Goal: Find specific page/section: Find specific page/section

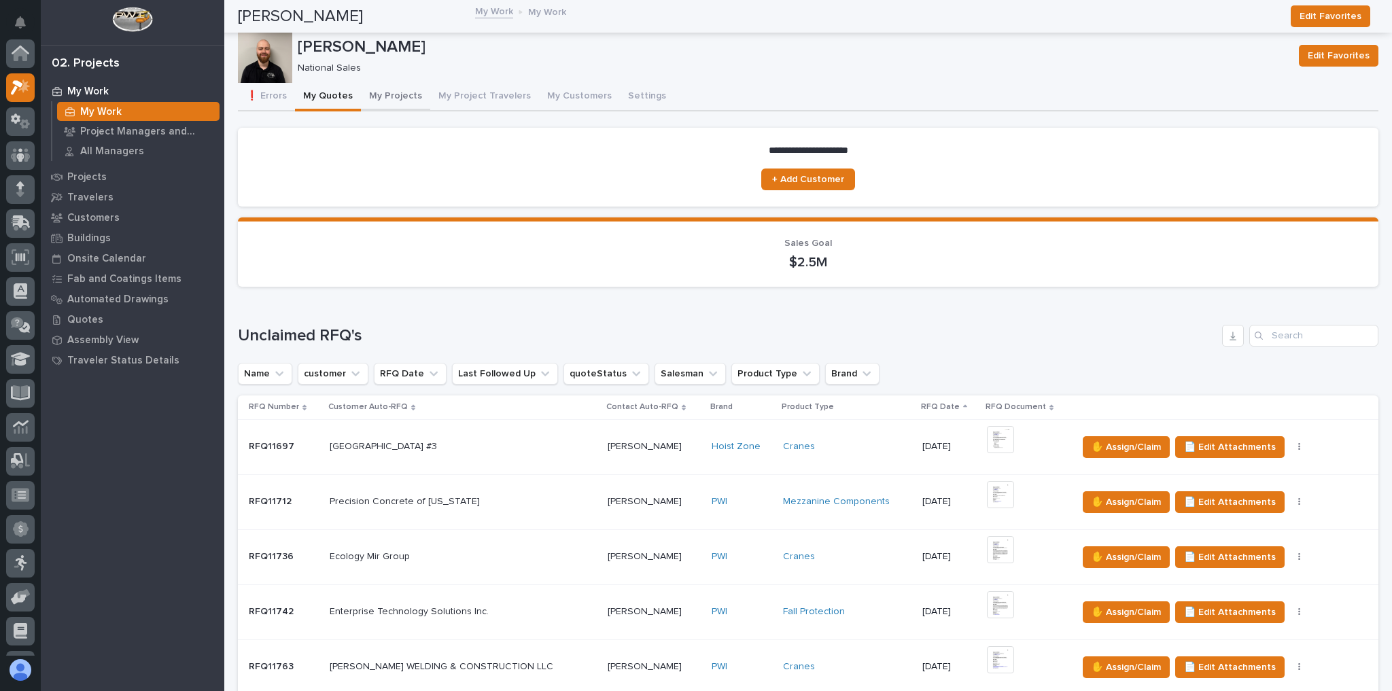
click at [386, 97] on button "My Projects" at bounding box center [395, 97] width 69 height 29
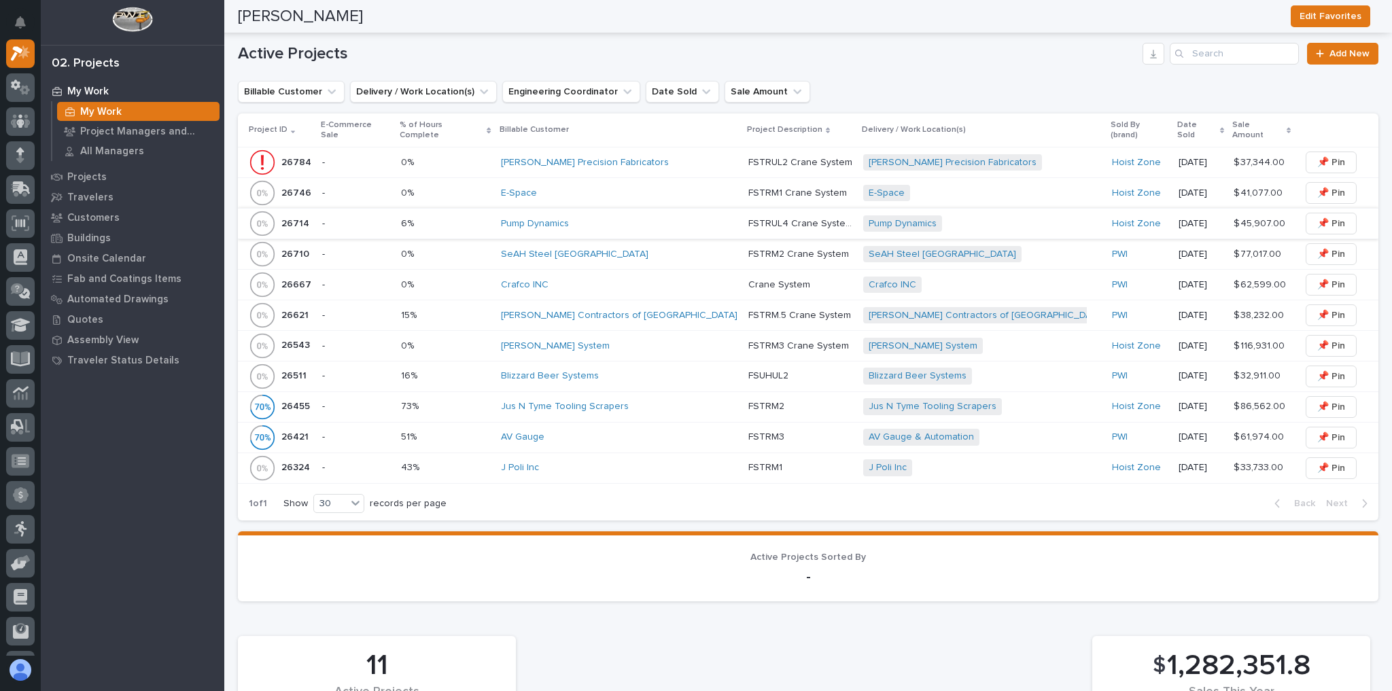
scroll to position [381, 0]
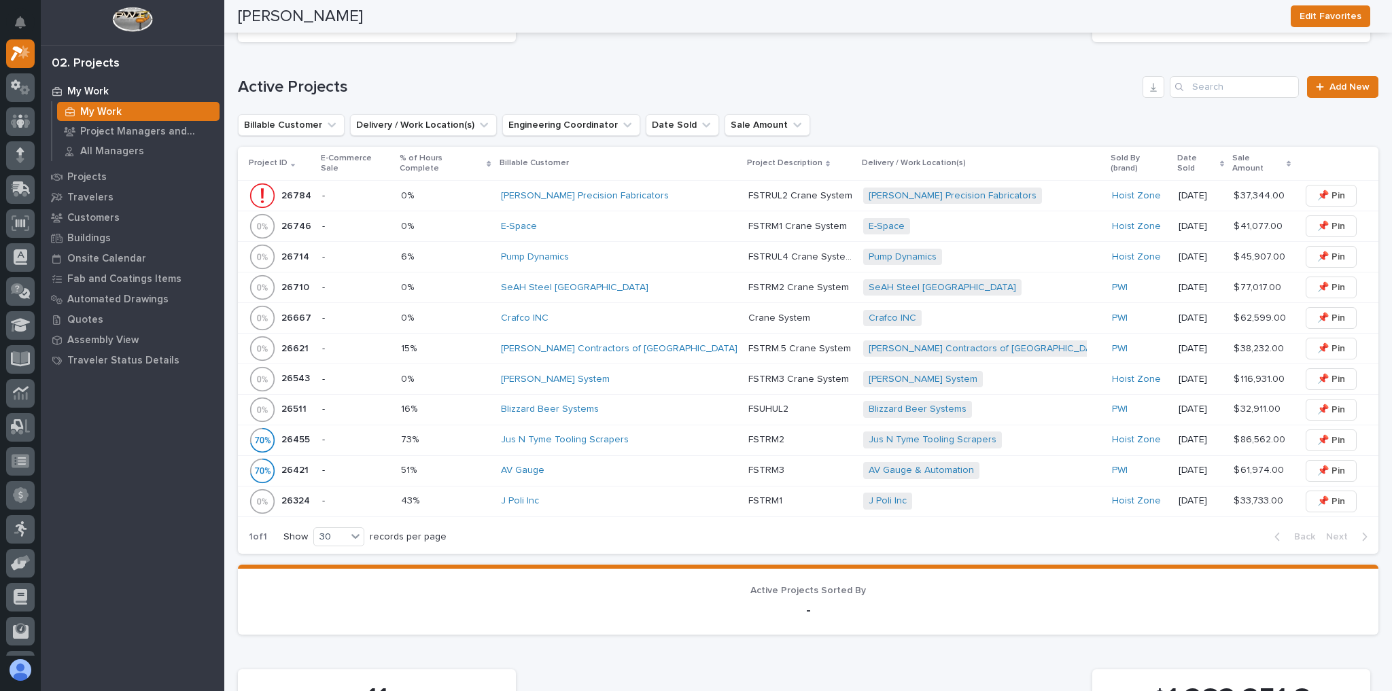
click at [490, 282] on p at bounding box center [445, 288] width 89 height 12
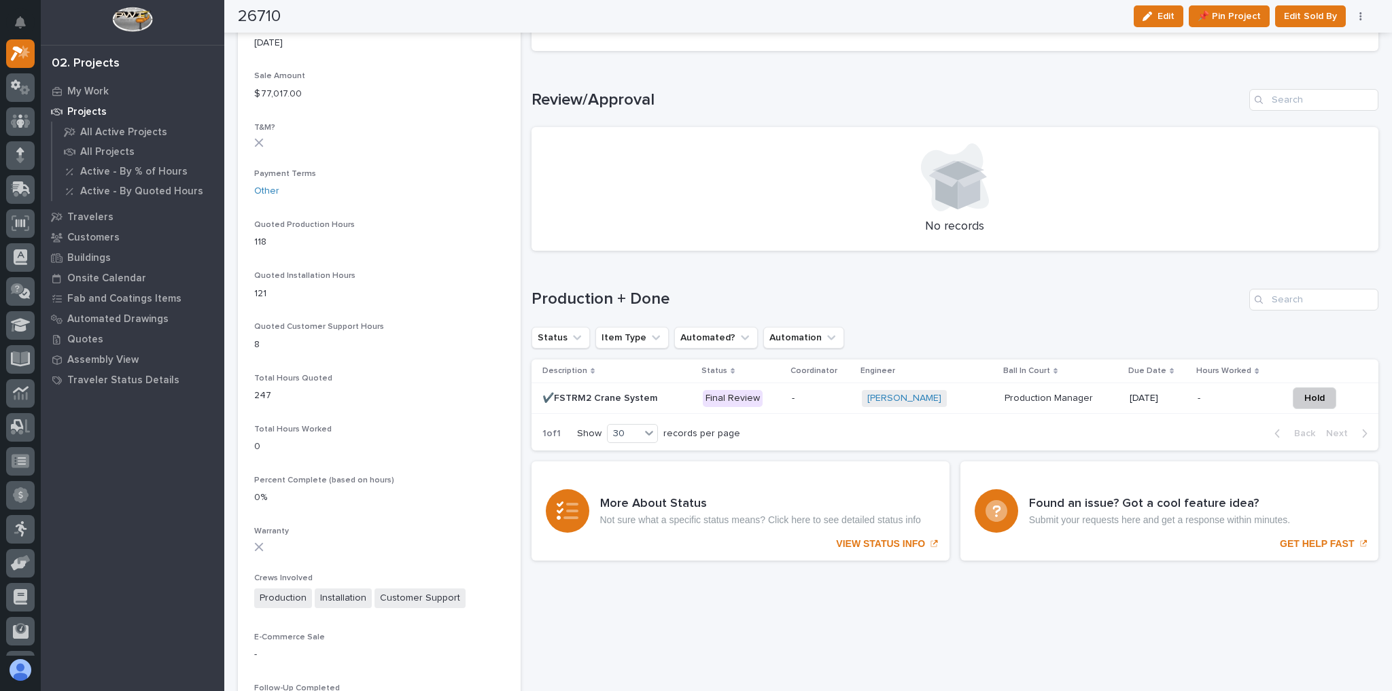
scroll to position [816, 0]
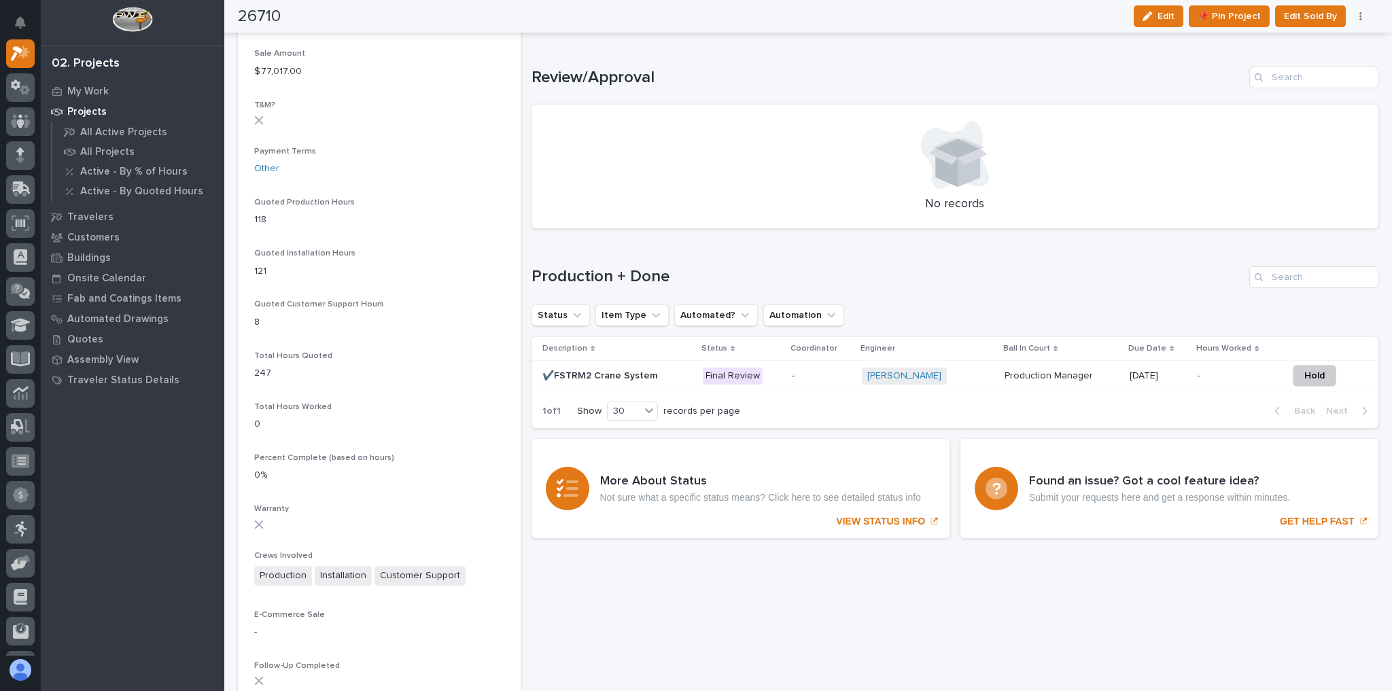
click at [797, 378] on p "-" at bounding box center [821, 376] width 58 height 12
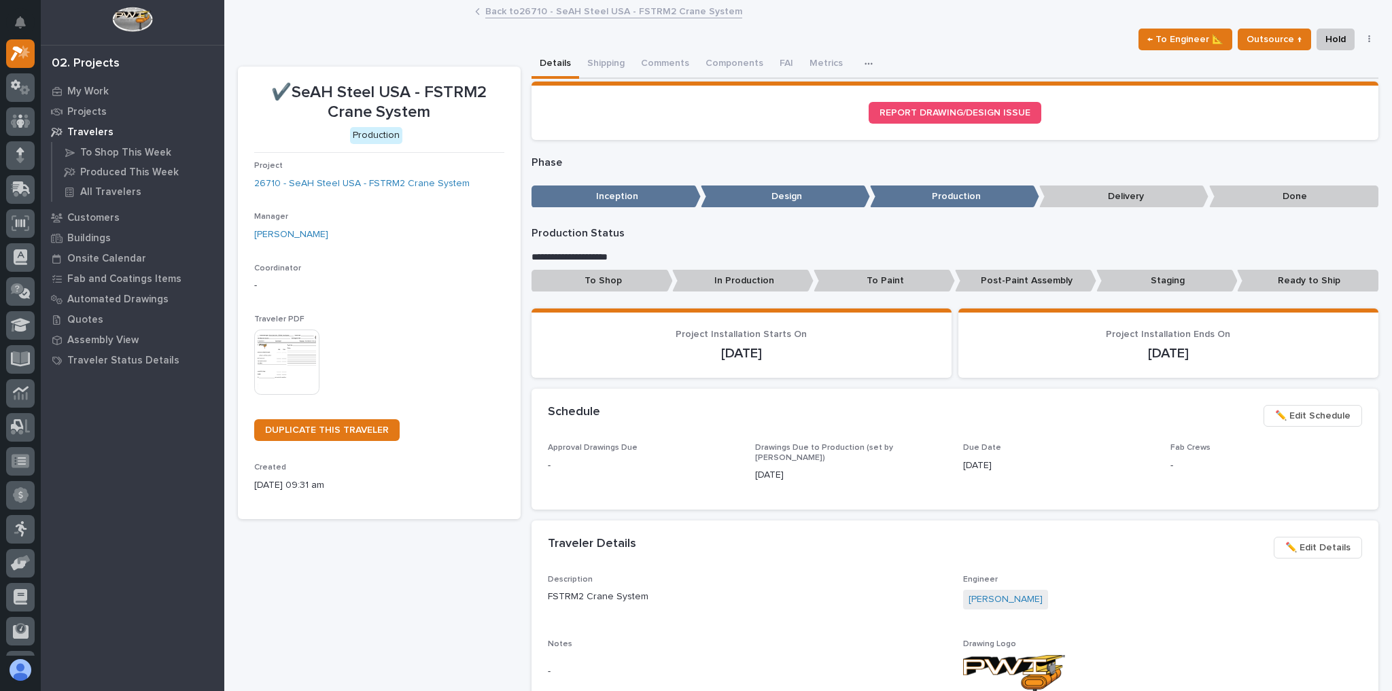
click at [544, 15] on link "Back to 26710 - SeAH Steel USA - FSTRM2 Crane System" at bounding box center [613, 11] width 257 height 16
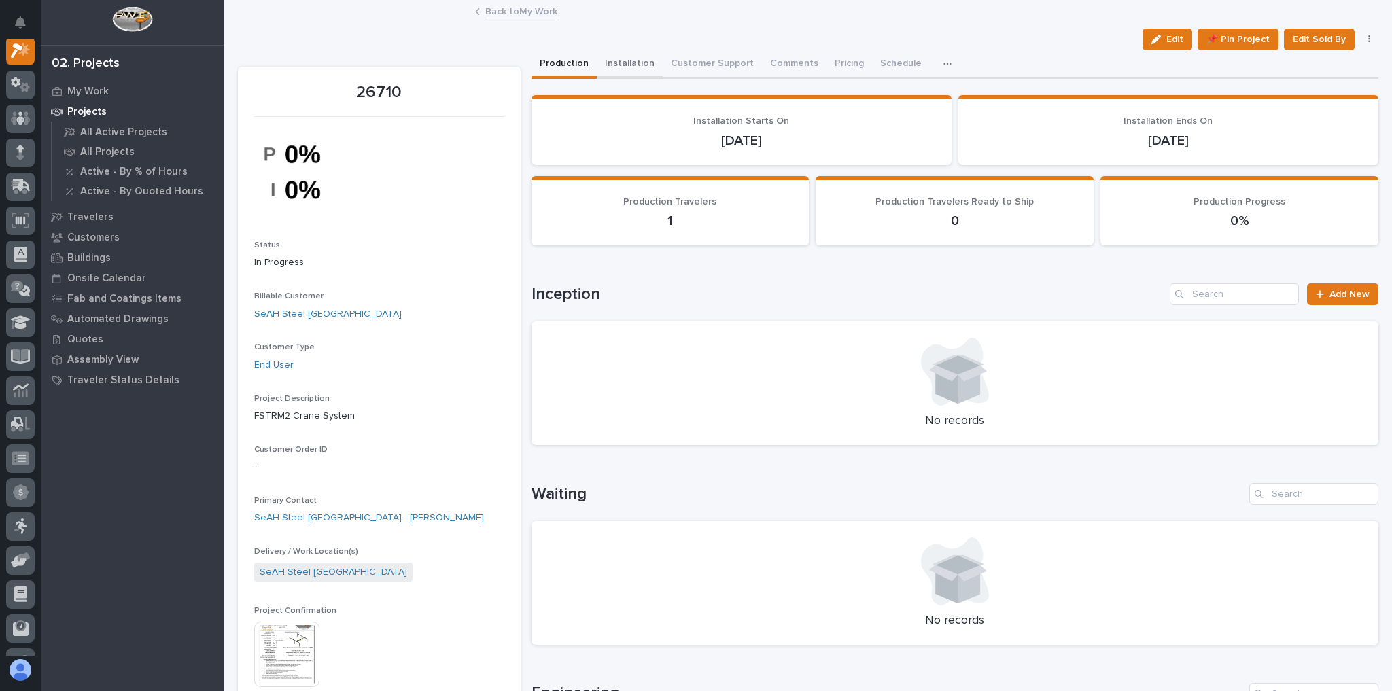
click at [614, 67] on button "Installation" at bounding box center [630, 64] width 66 height 29
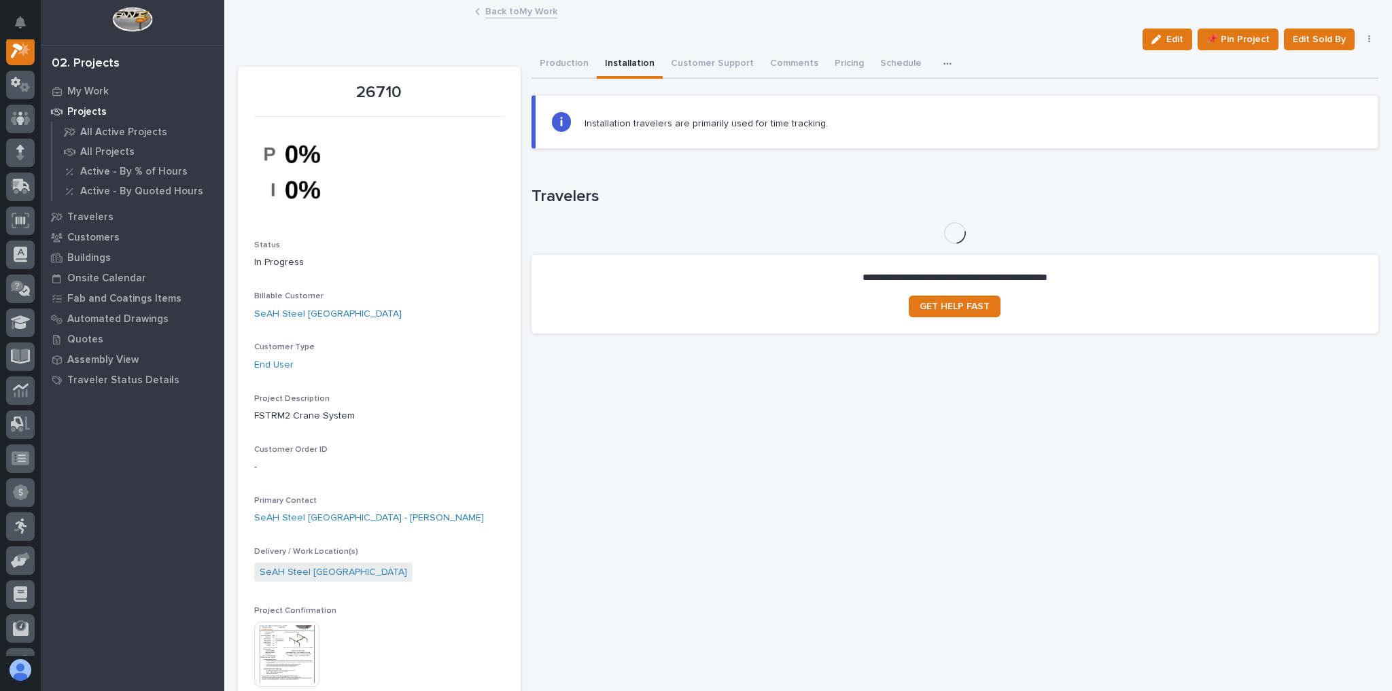
scroll to position [34, 0]
